Goal: Information Seeking & Learning: Understand process/instructions

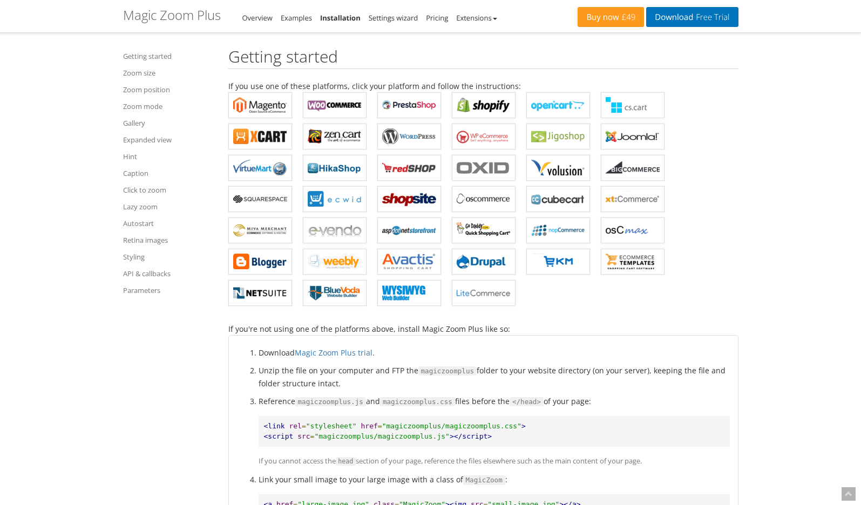
scroll to position [518, 0]
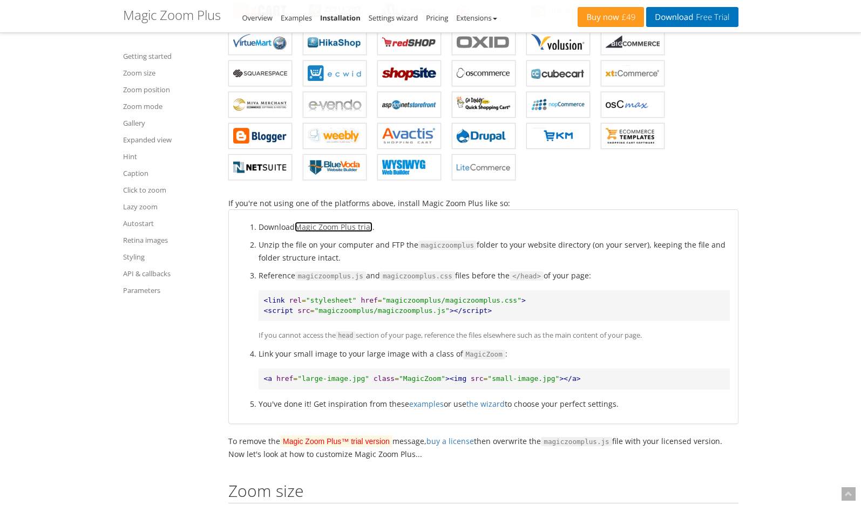
click at [346, 229] on link "Magic Zoom Plus trial" at bounding box center [334, 227] width 78 height 10
click at [367, 263] on li "Unzip the file on your computer and FTP the magiczoomplus folder to your websit…" at bounding box center [494, 251] width 471 height 25
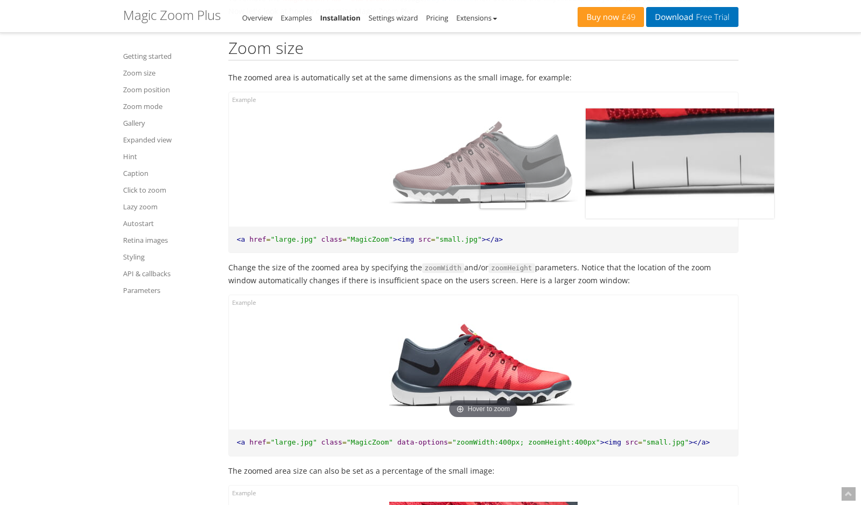
scroll to position [1101, 0]
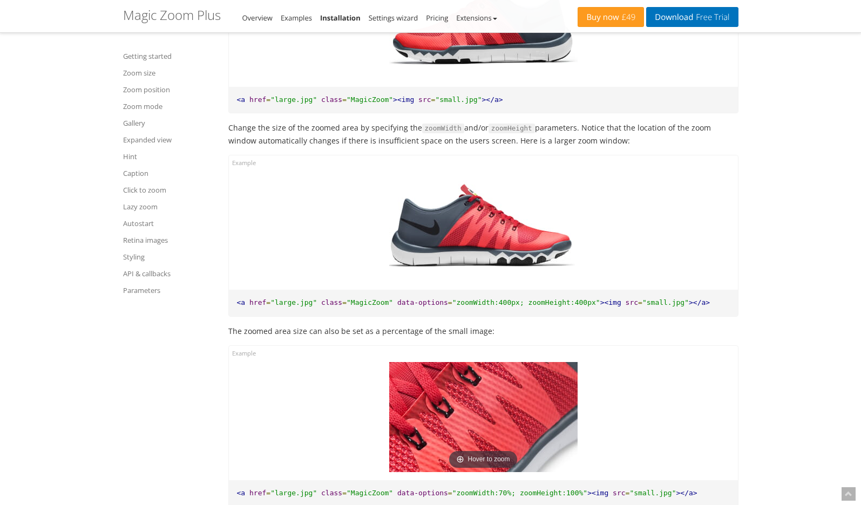
click at [325, 181] on div "Click to expand" at bounding box center [483, 222] width 509 height 134
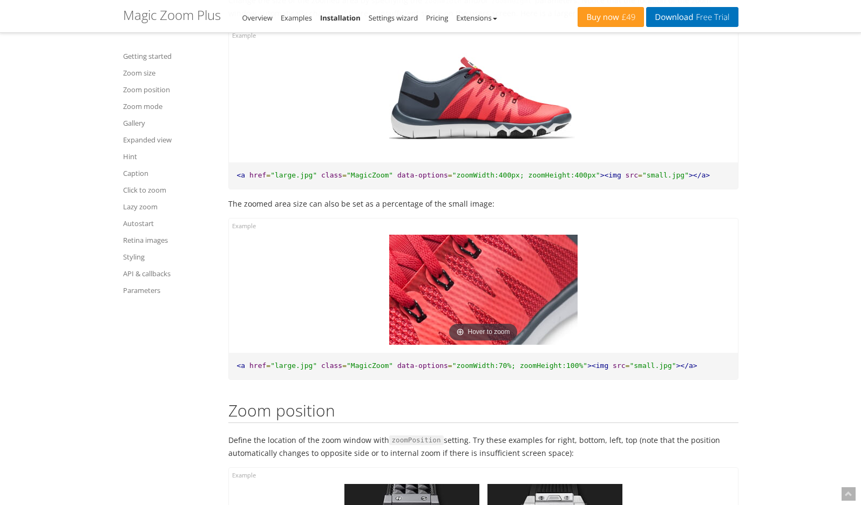
scroll to position [1231, 0]
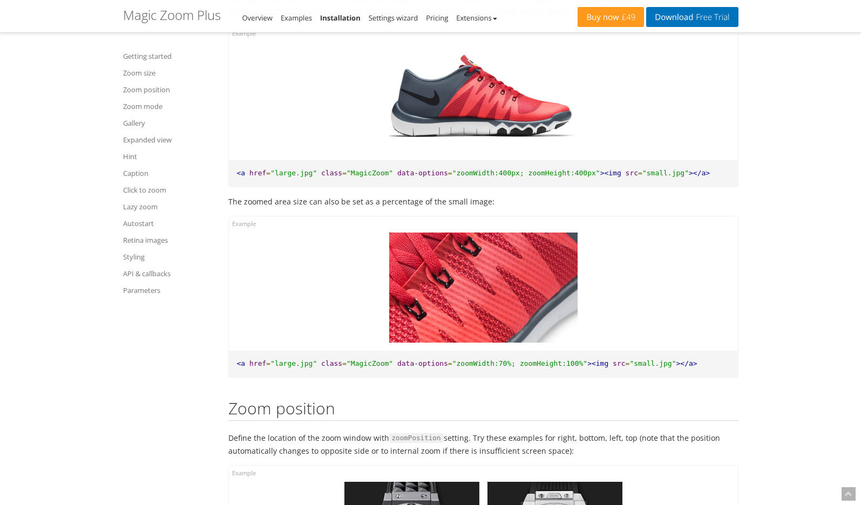
click at [345, 270] on div "Click to expand" at bounding box center [483, 283] width 509 height 134
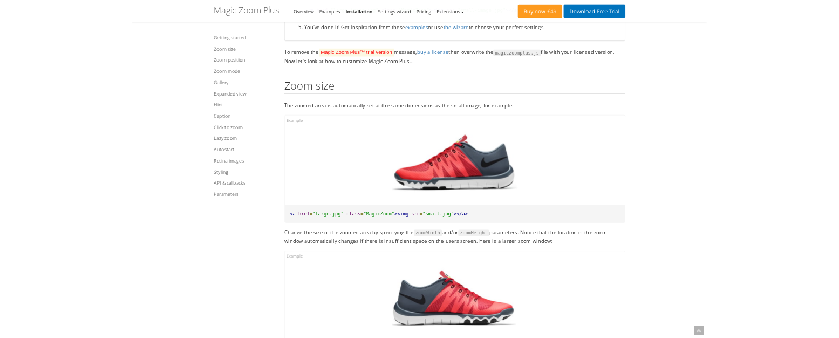
scroll to position [777, 0]
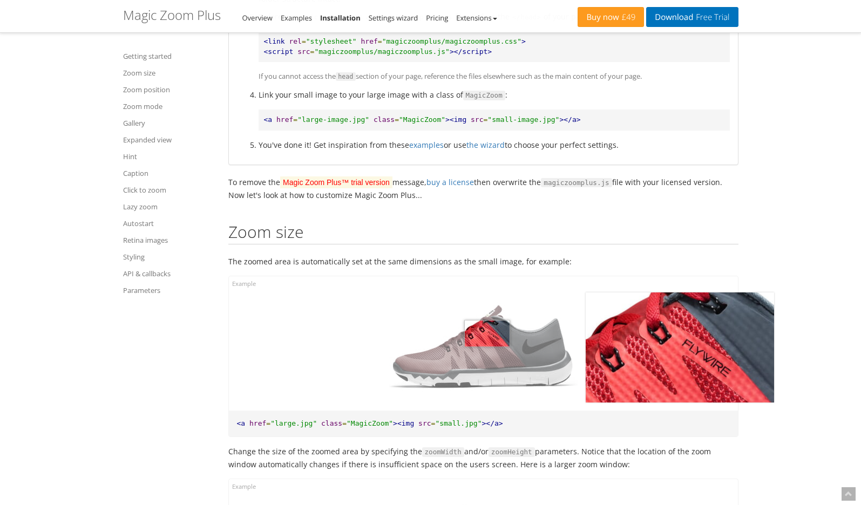
drag, startPoint x: 487, startPoint y: 334, endPoint x: 487, endPoint y: 314, distance: 19.4
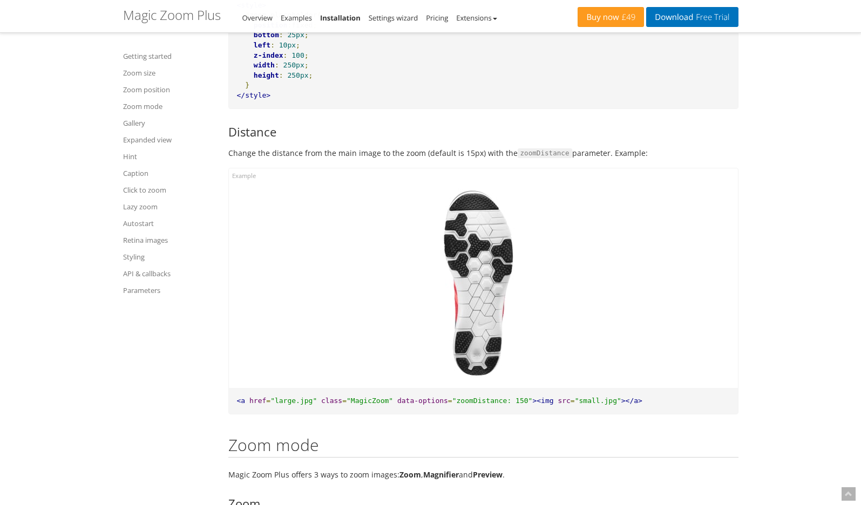
scroll to position [2655, 0]
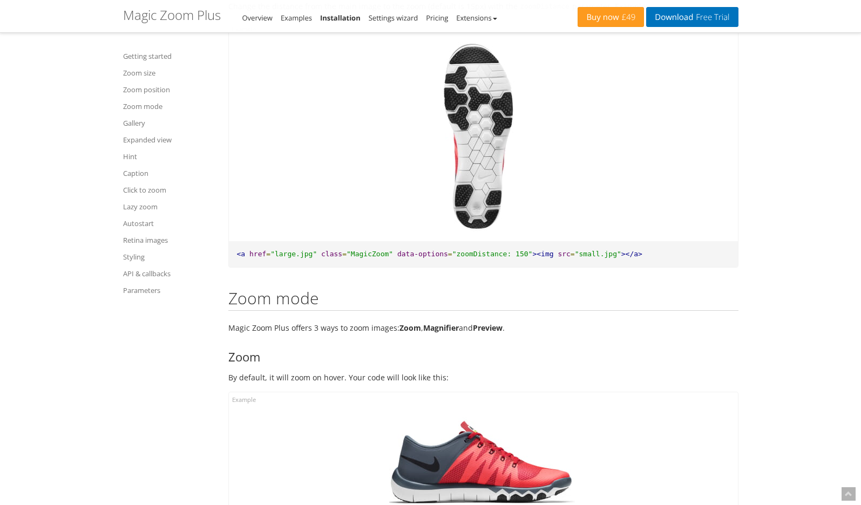
click at [243, 179] on div "Click to expand" at bounding box center [483, 132] width 509 height 220
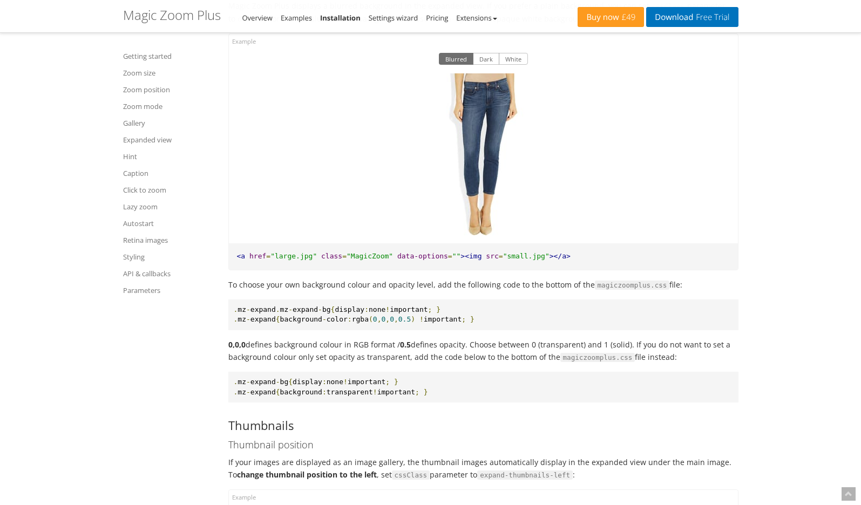
scroll to position [7124, 0]
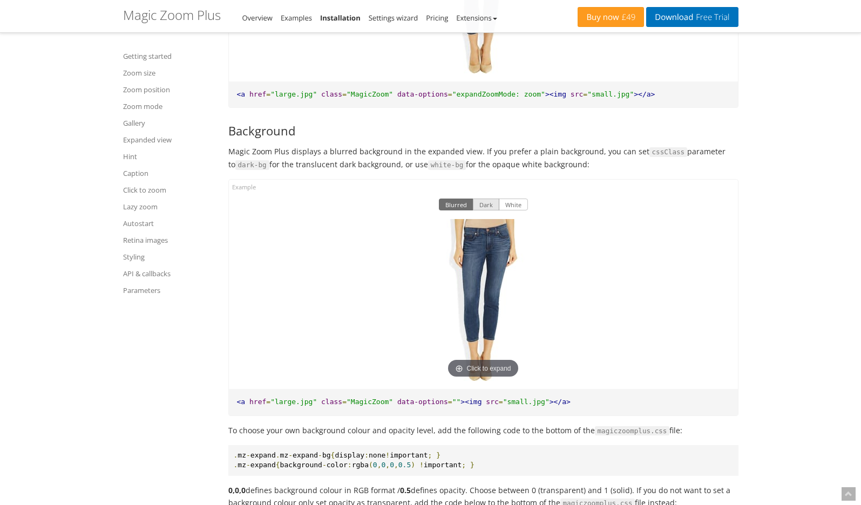
click at [482, 210] on button "Dark" at bounding box center [486, 205] width 26 height 12
click at [515, 210] on button "White" at bounding box center [513, 205] width 29 height 12
click at [488, 210] on button "Dark" at bounding box center [486, 205] width 26 height 12
click at [508, 210] on button "White" at bounding box center [513, 205] width 29 height 12
click at [445, 210] on button "Blurred" at bounding box center [456, 205] width 35 height 12
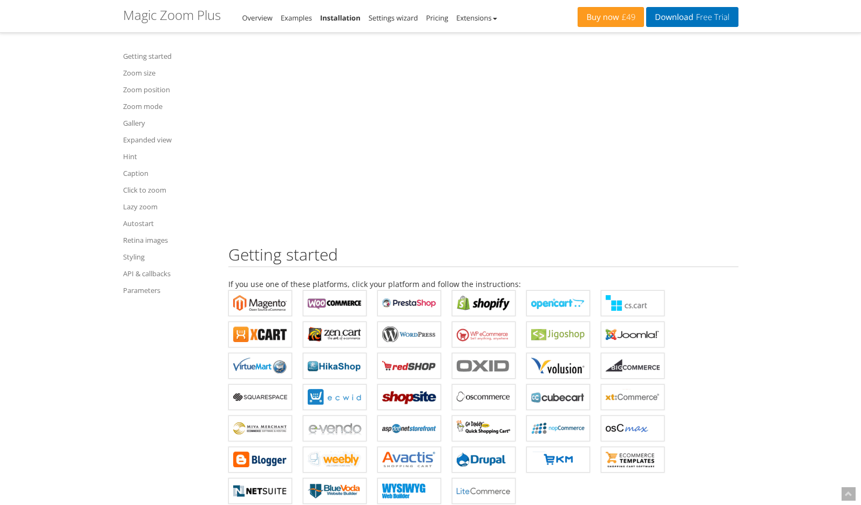
scroll to position [0, 0]
